Goal: Task Accomplishment & Management: Manage account settings

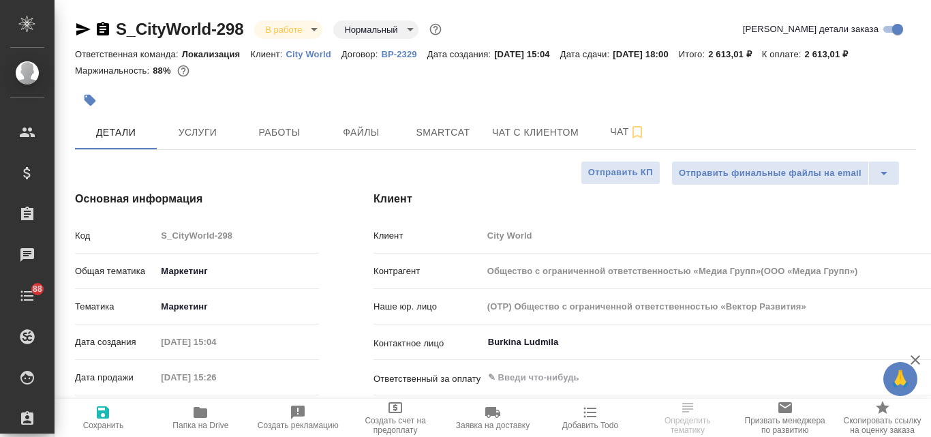
select select "RU"
type input "Общество с ограниченной ответственностью «Медиа Групп»(ООО «Медиа Групп»)"
type input "Третьякова Ольга"
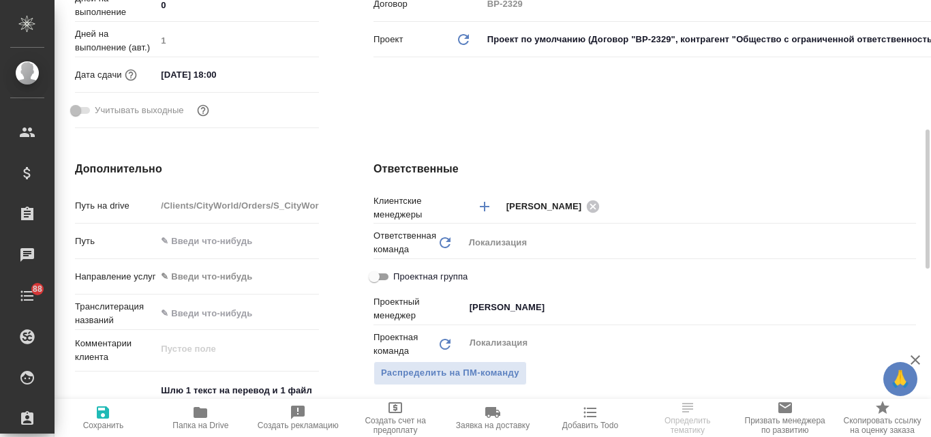
scroll to position [613, 0]
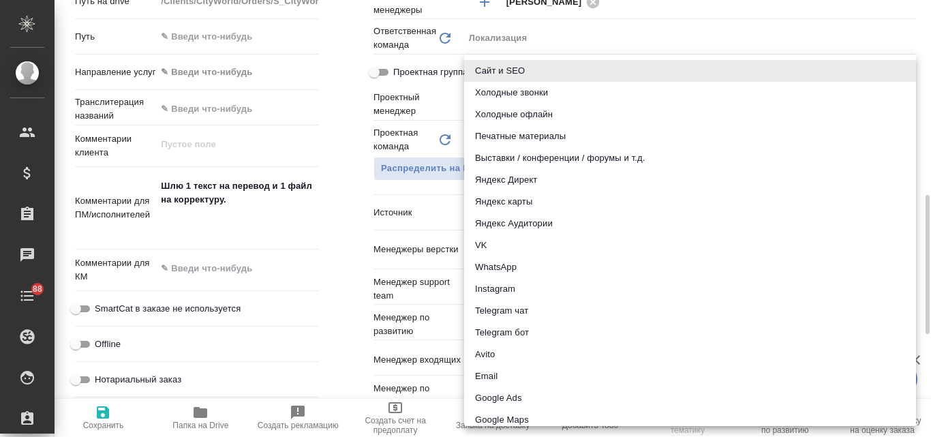
click at [499, 210] on body "🙏 .cls-1 fill:#fff; AWATERA Valyaeva Anna Клиенты Спецификации Заказы Чаты 88 T…" at bounding box center [465, 218] width 931 height 437
click at [511, 374] on li "Email" at bounding box center [690, 376] width 452 height 22
type input "Общество с ограниченной ответственностью «Медиа Групп»(ООО «Медиа Групп»)"
type input "emailAds"
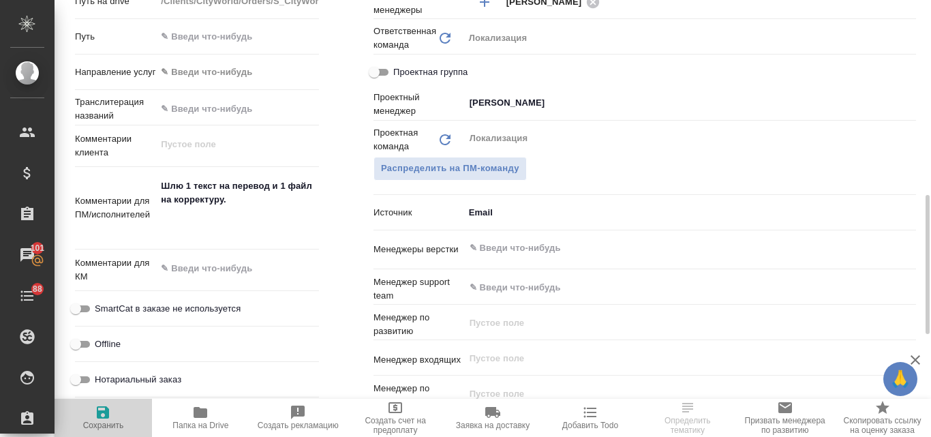
click at [110, 416] on icon "button" at bounding box center [103, 412] width 16 height 16
type input "Общество с ограниченной ответственностью «Медиа Групп»(ООО «Медиа Групп»)"
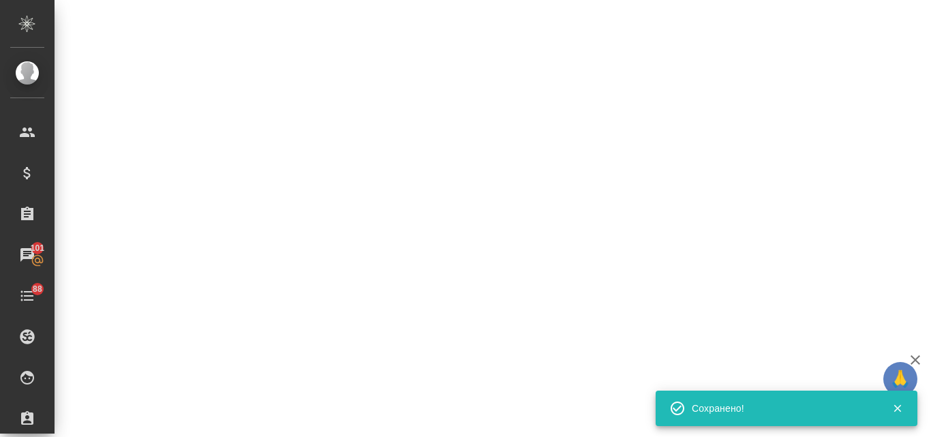
select select "RU"
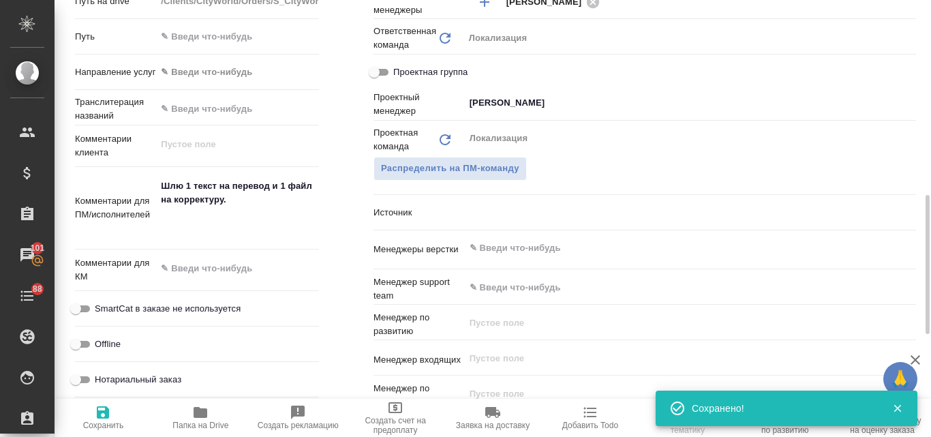
type textarea "x"
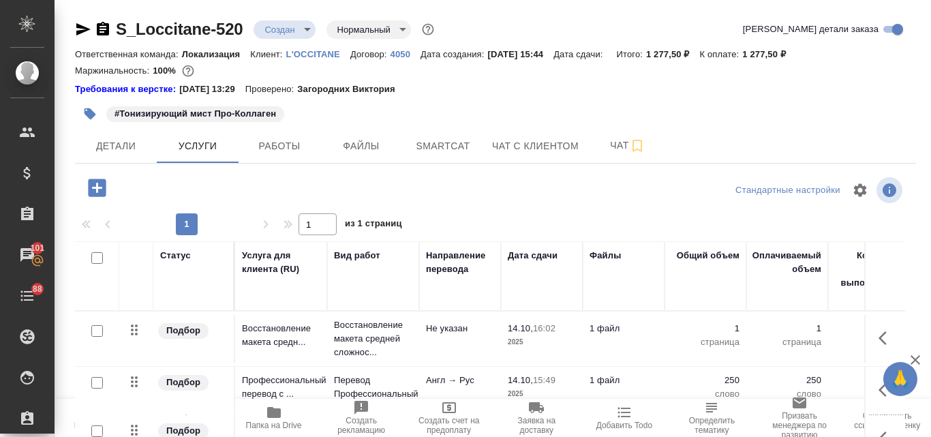
scroll to position [132, 0]
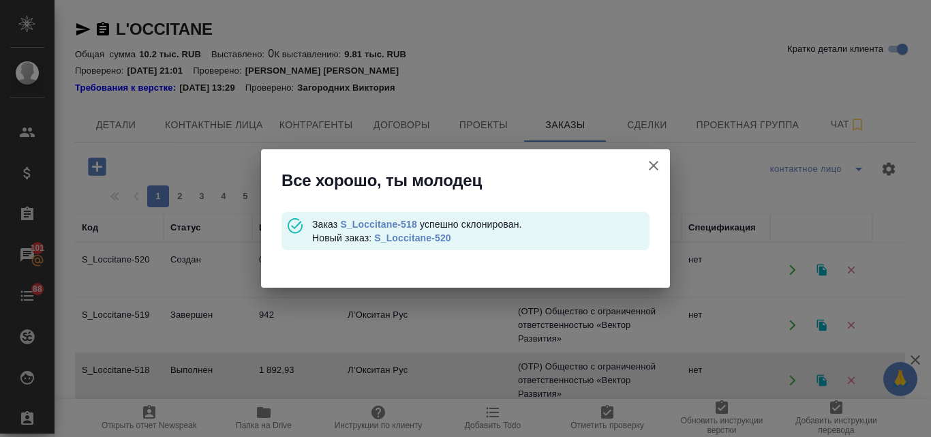
scroll to position [68, 0]
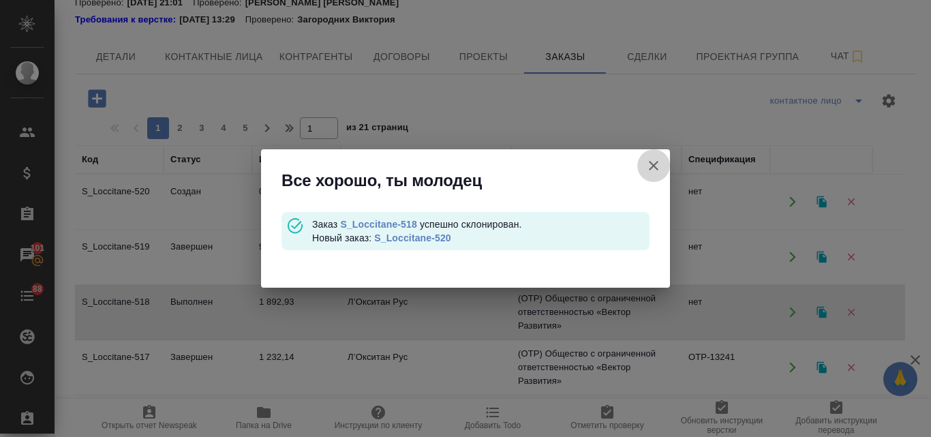
click at [655, 168] on icon "button" at bounding box center [654, 166] width 10 height 10
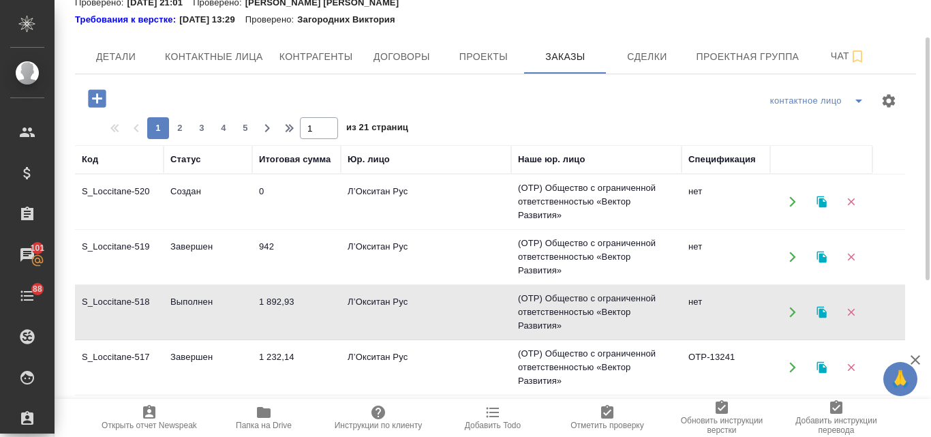
click at [402, 210] on td "Л’Окситан Рус" at bounding box center [426, 202] width 170 height 48
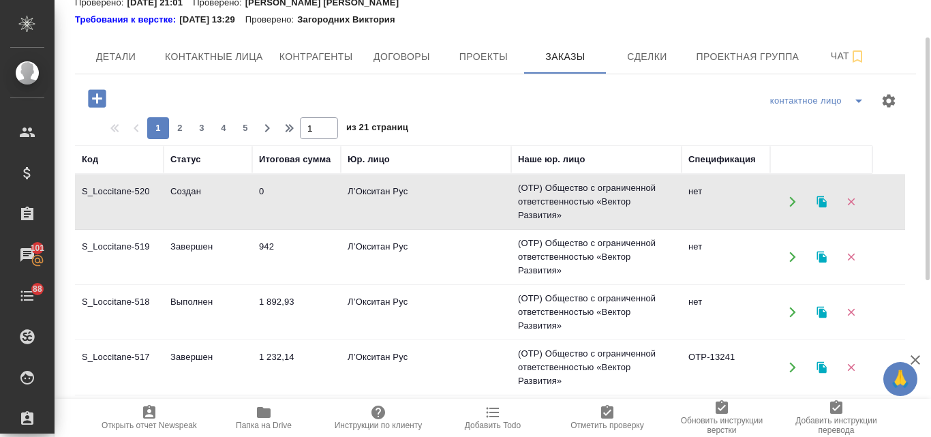
click at [402, 210] on td "Л’Окситан Рус" at bounding box center [426, 202] width 170 height 48
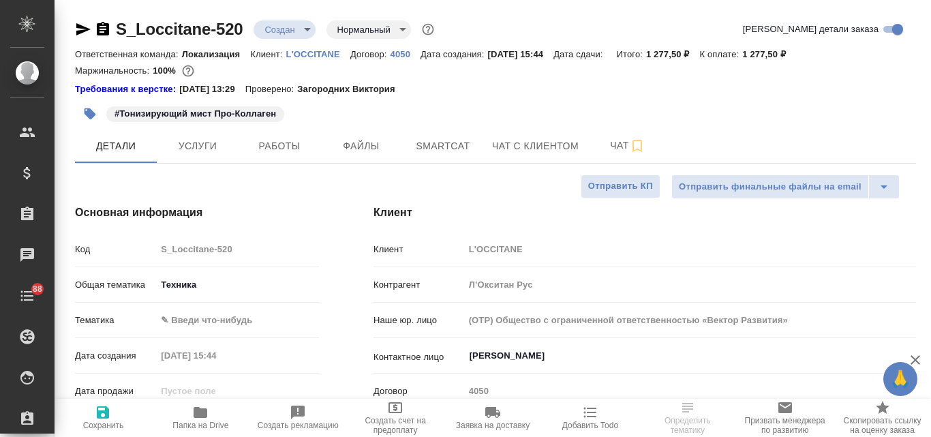
select select "RU"
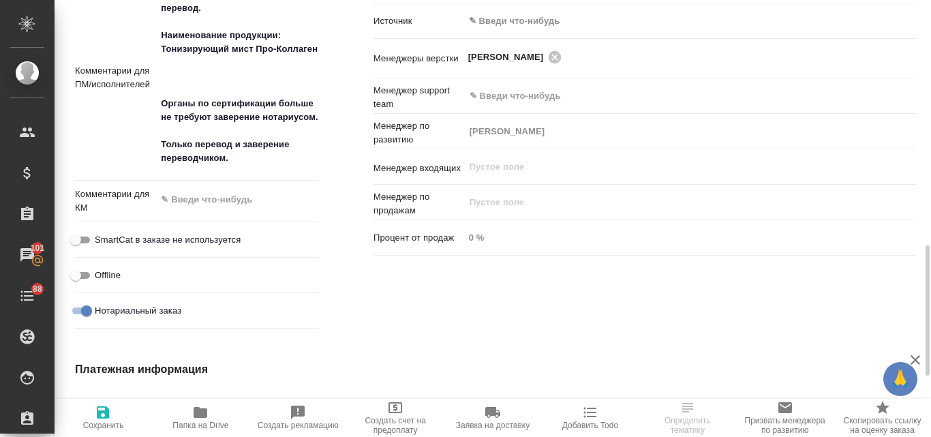
scroll to position [614, 0]
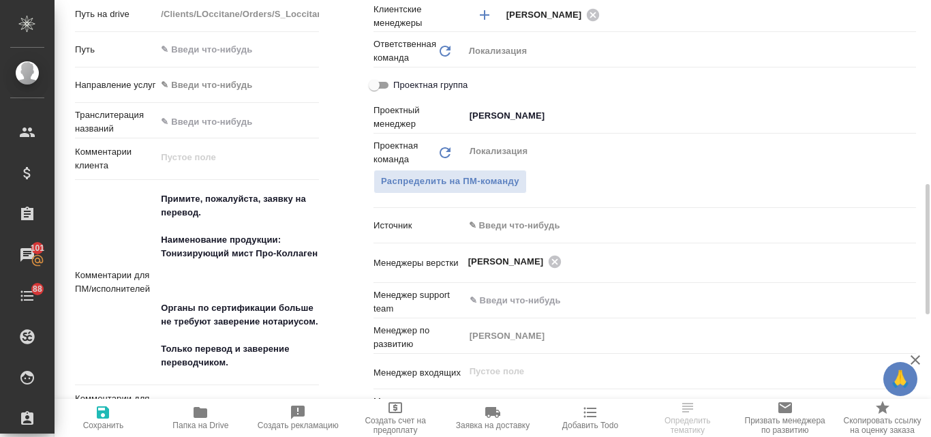
click at [513, 225] on body "🙏 .cls-1 fill:#fff; AWATERA Valyaeva Anna Клиенты Спецификации Заказы 101 Чаты …" at bounding box center [465, 218] width 931 height 437
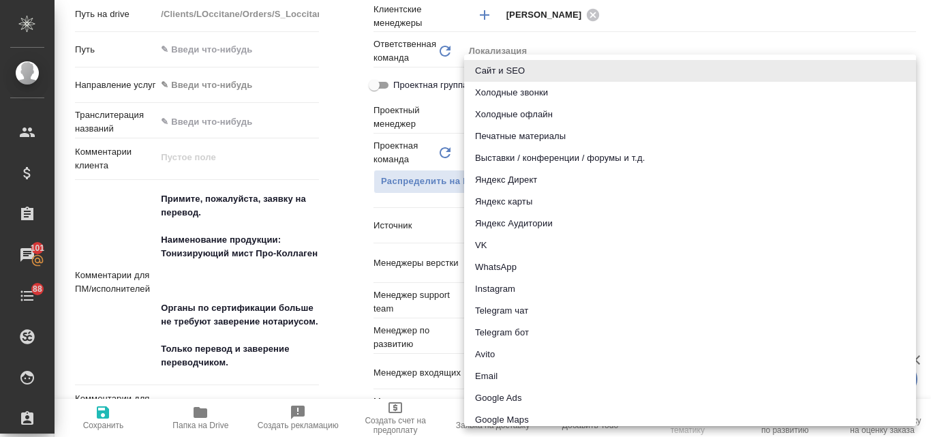
click at [503, 374] on li "Email" at bounding box center [690, 376] width 452 height 22
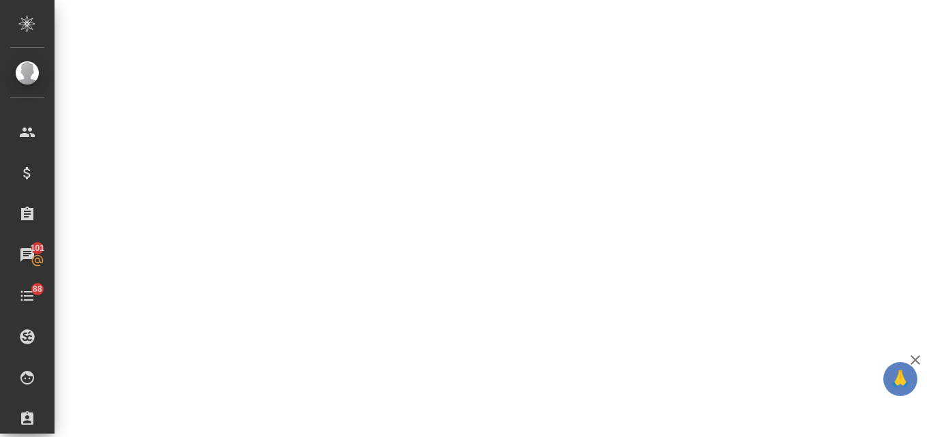
select select "RU"
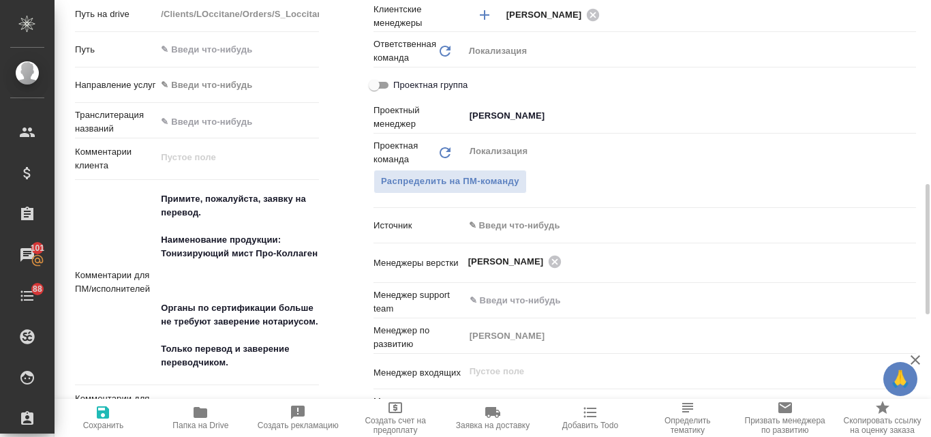
type textarea "x"
click at [505, 226] on body "🙏 .cls-1 fill:#fff; AWATERA Valyaeva Anna Клиенты Спецификации Заказы 101 Чаты …" at bounding box center [465, 218] width 931 height 437
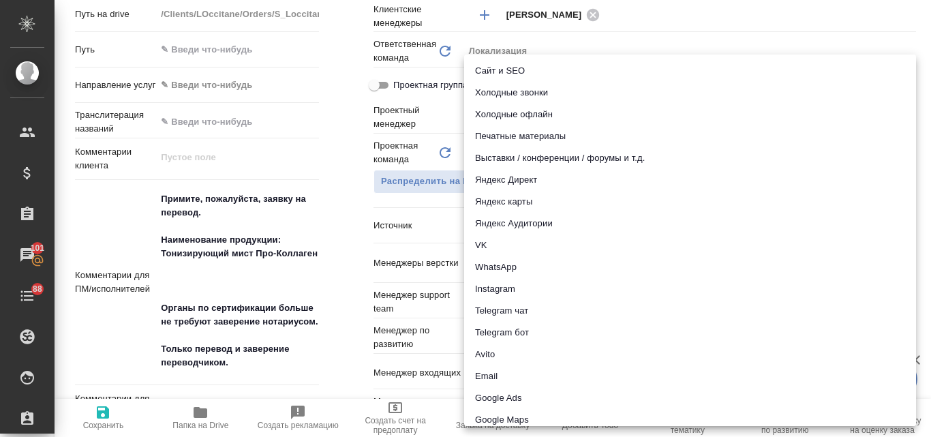
click at [480, 375] on li "Email" at bounding box center [690, 376] width 452 height 22
type textarea "x"
type input "emailAds"
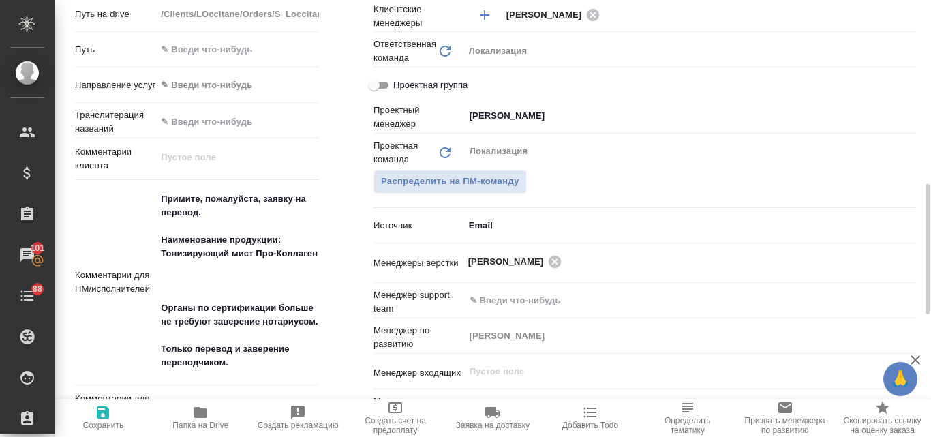
click at [110, 418] on icon "button" at bounding box center [103, 412] width 16 height 16
type textarea "x"
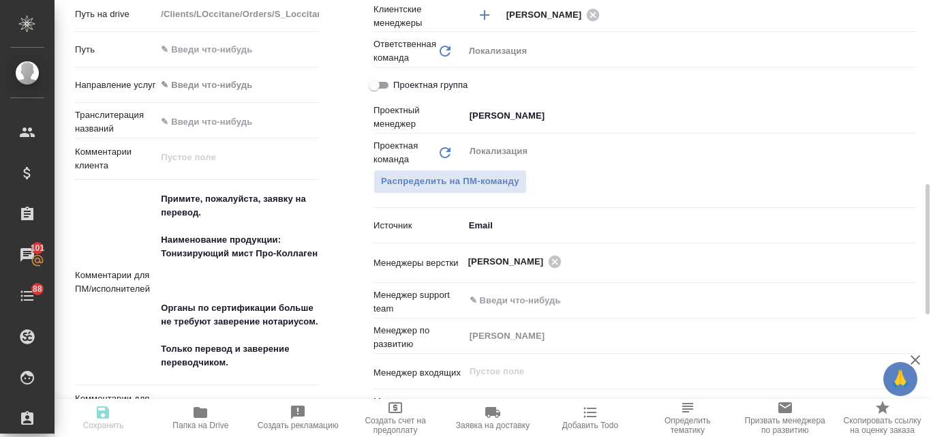
type textarea "x"
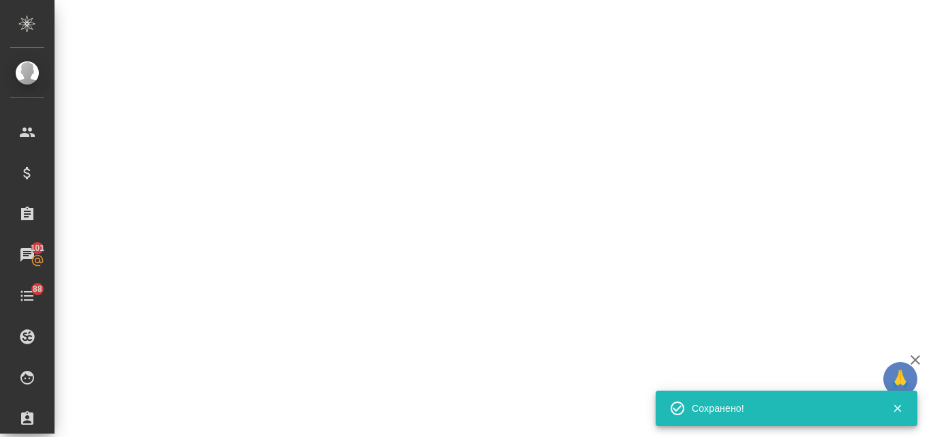
select select "RU"
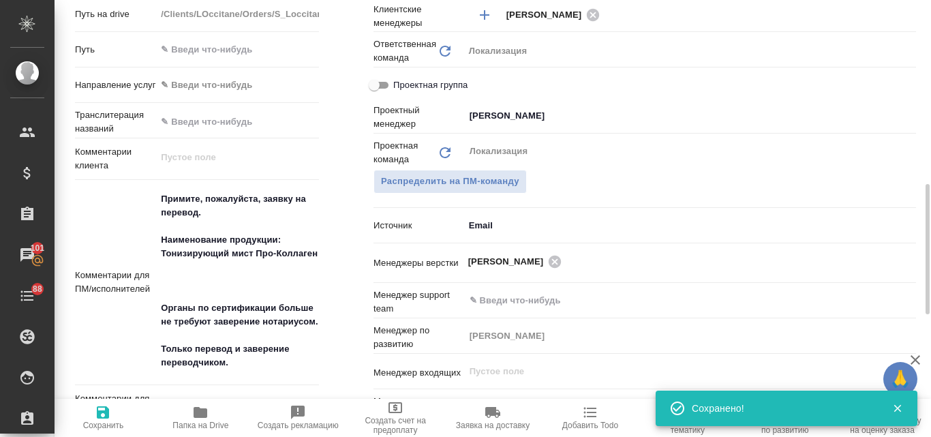
type textarea "x"
